Goal: Transaction & Acquisition: Purchase product/service

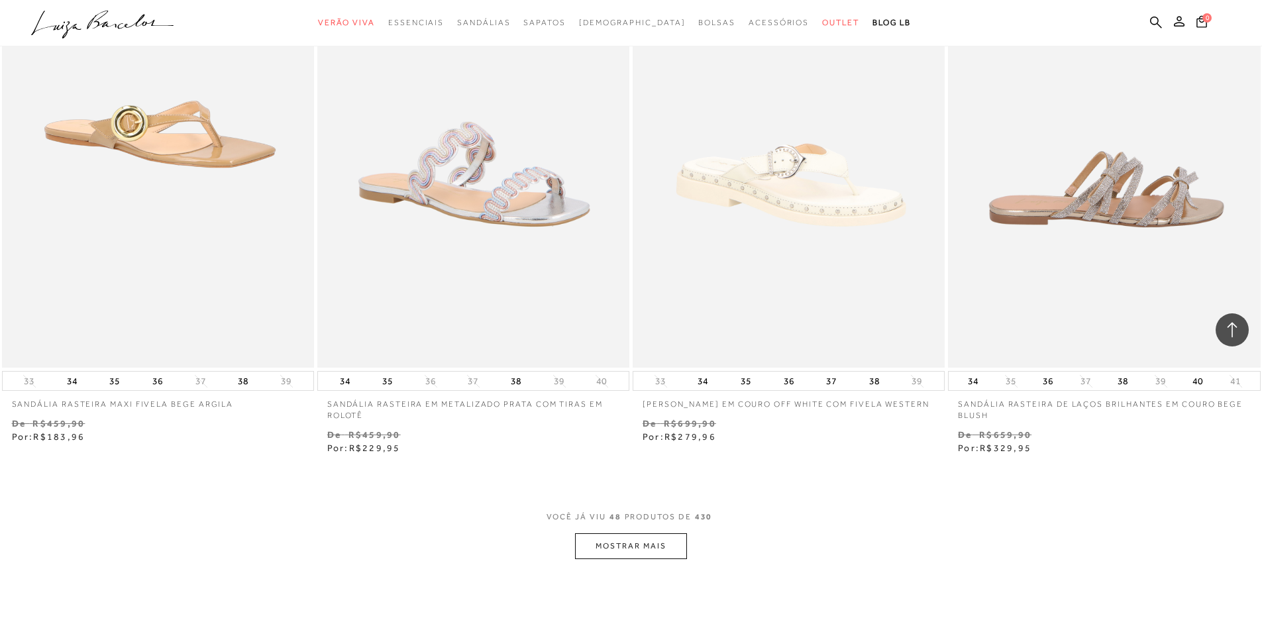
scroll to position [6559, 0]
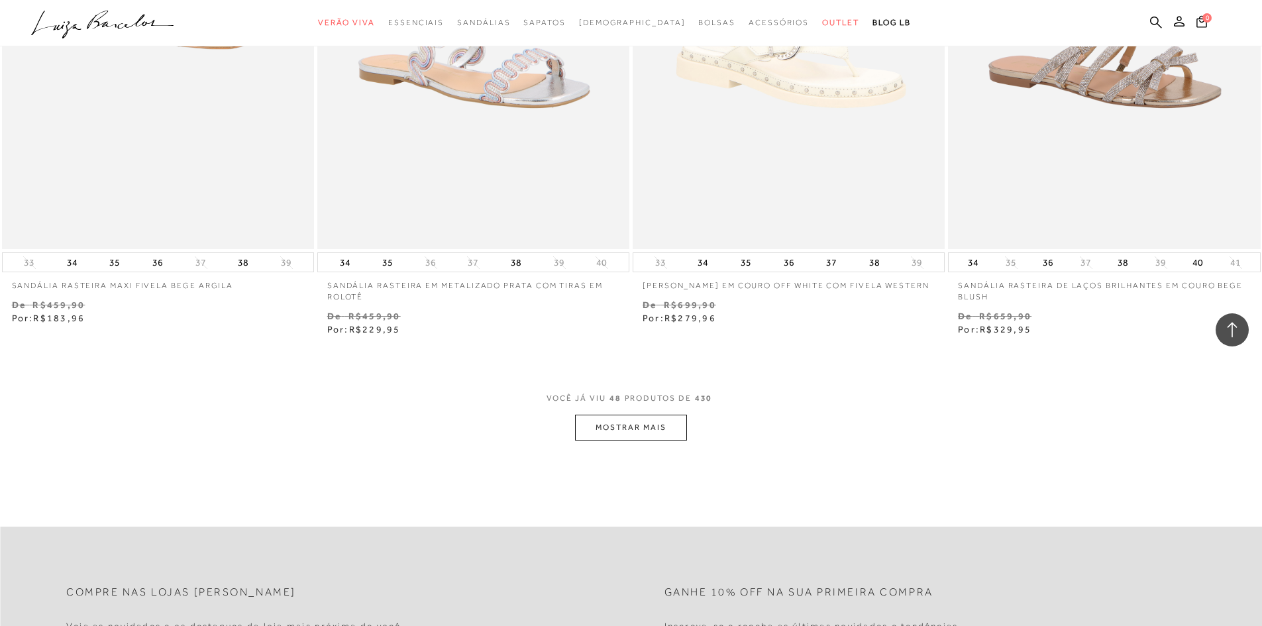
click at [588, 429] on button "MOSTRAR MAIS" at bounding box center [630, 428] width 111 height 26
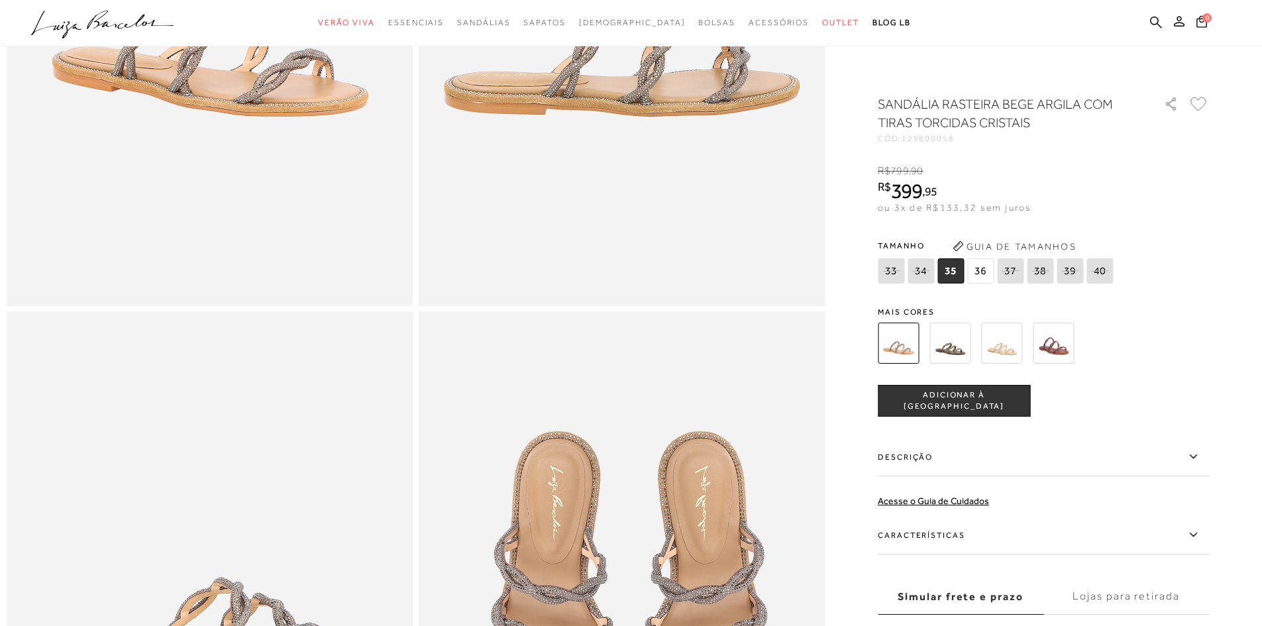
scroll to position [199, 0]
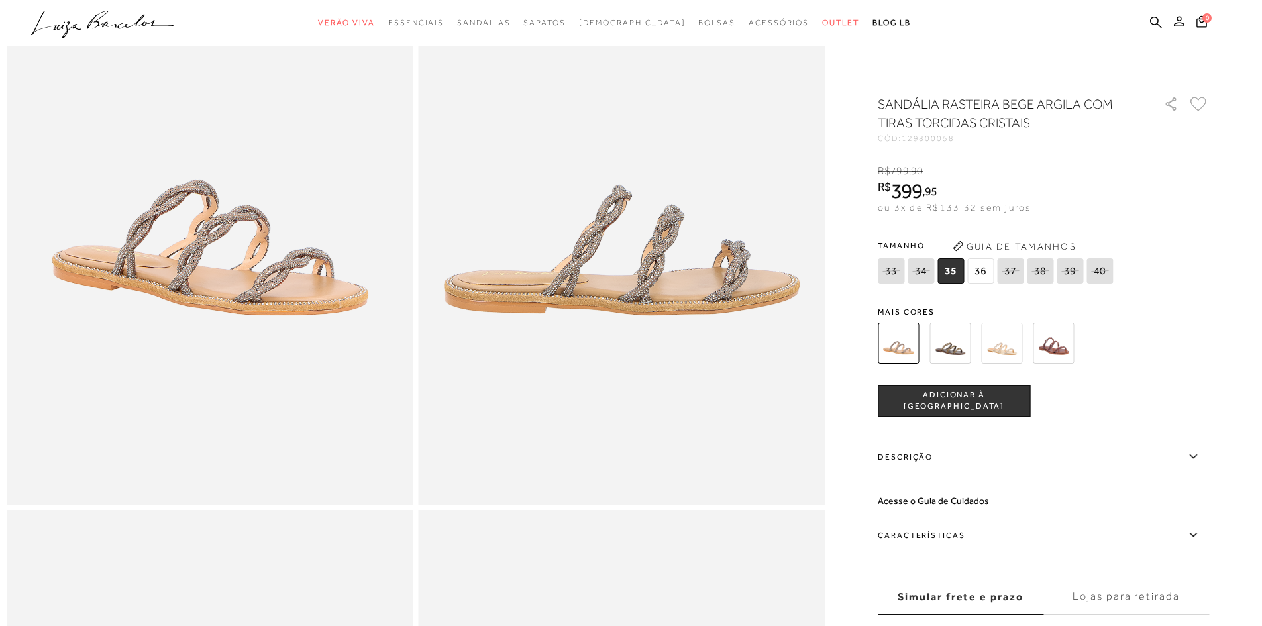
click at [983, 267] on span "36" at bounding box center [980, 270] width 27 height 25
click at [957, 273] on span "35" at bounding box center [951, 270] width 27 height 25
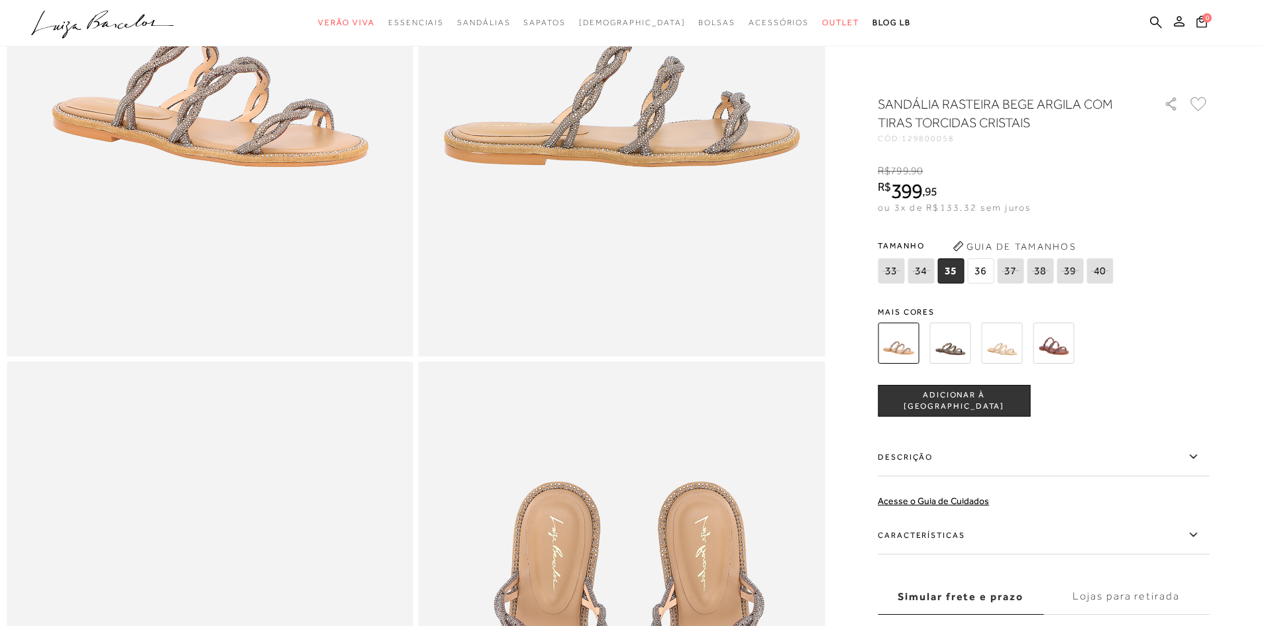
scroll to position [596, 0]
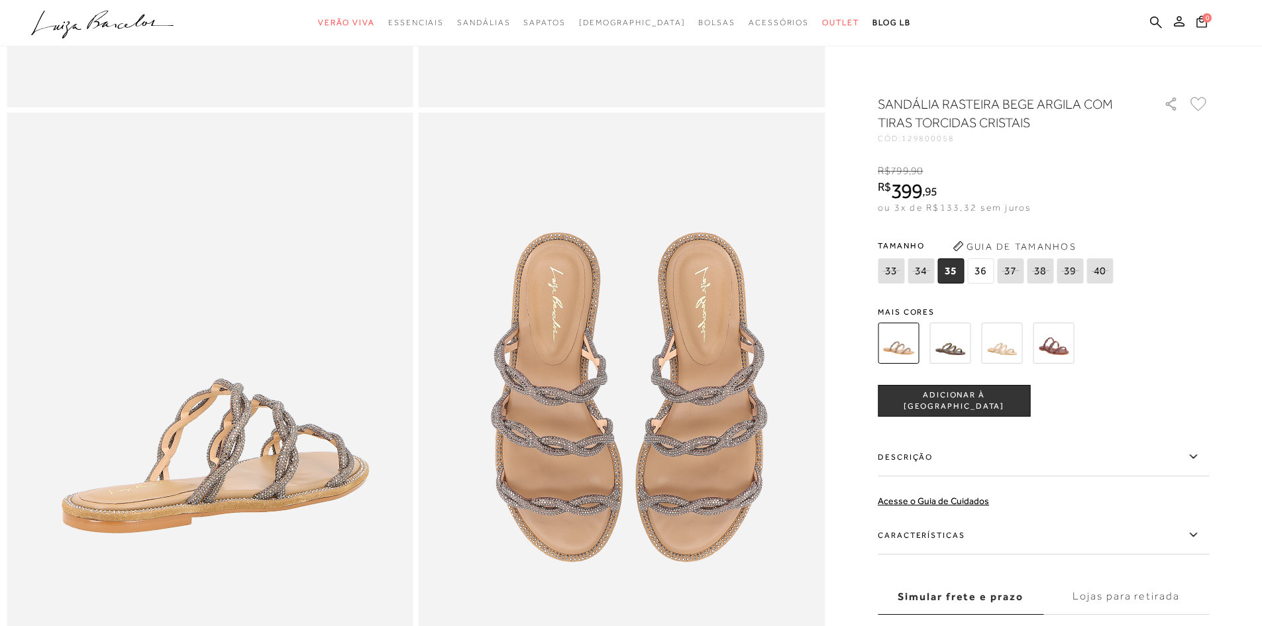
click at [1073, 339] on img at bounding box center [1053, 343] width 41 height 41
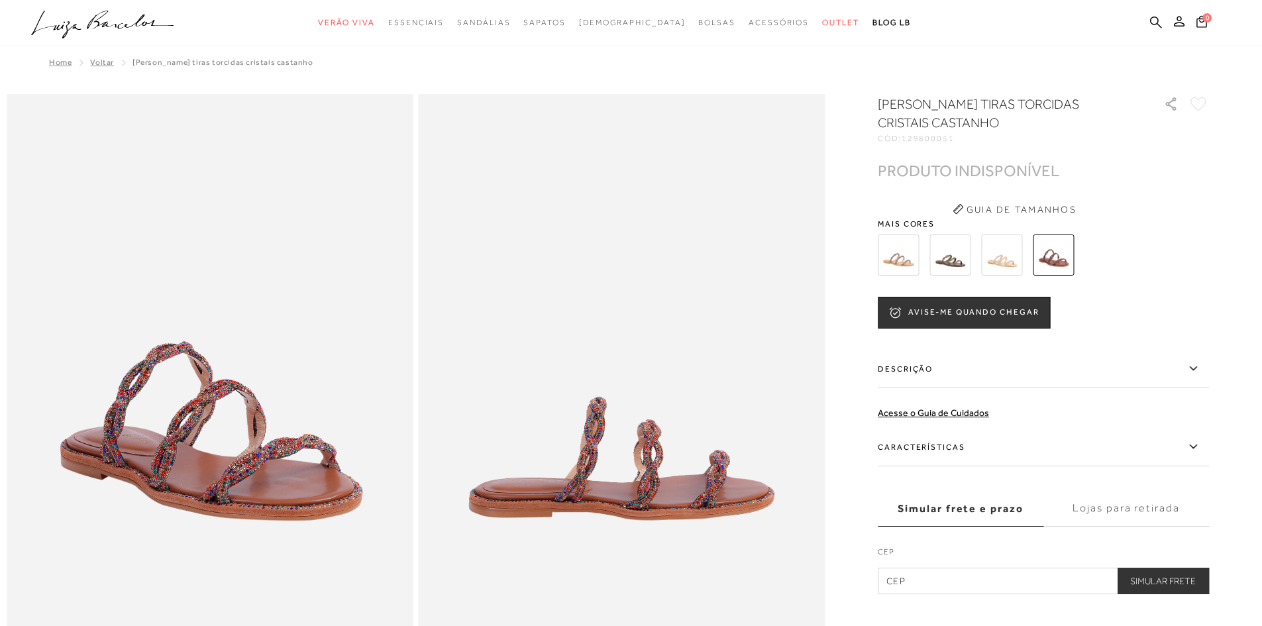
click at [958, 255] on img at bounding box center [950, 255] width 41 height 41
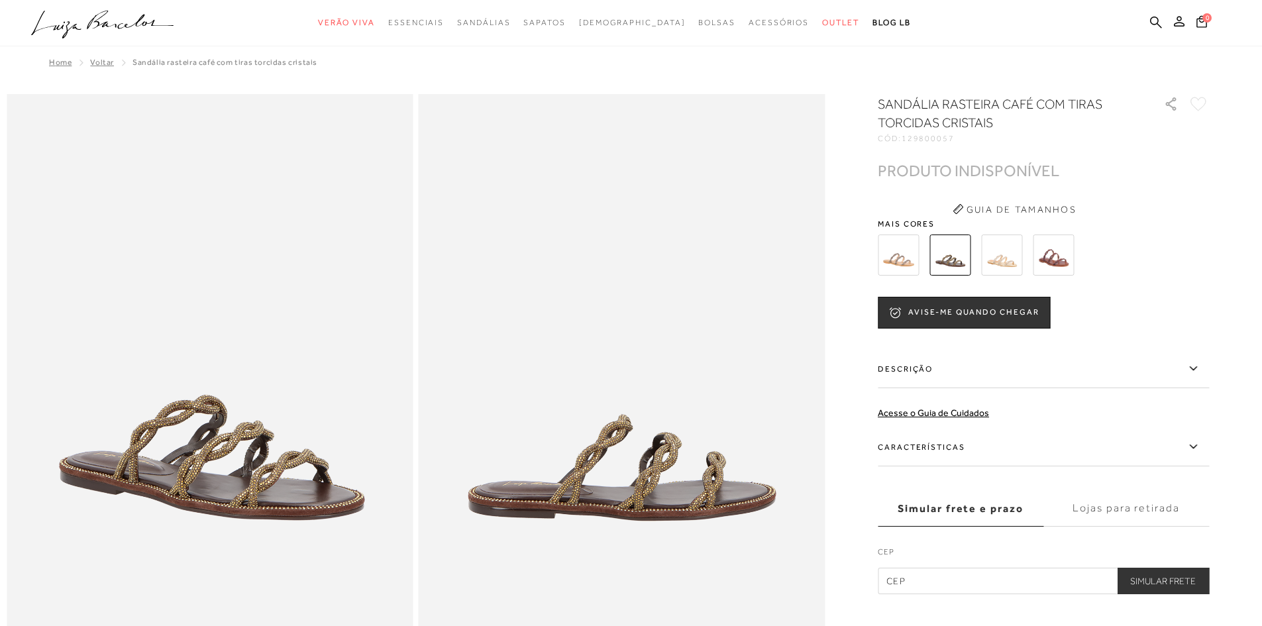
click at [997, 259] on img at bounding box center [1001, 255] width 41 height 41
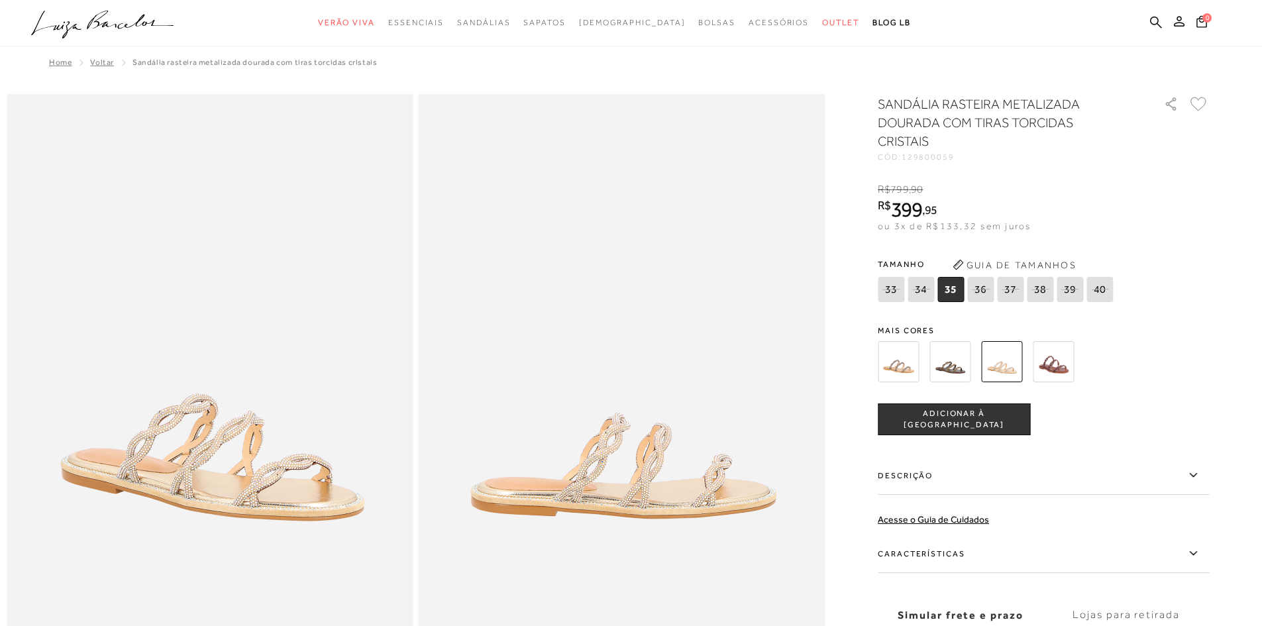
click at [905, 367] on img at bounding box center [898, 361] width 41 height 41
